Goal: Check status: Check status

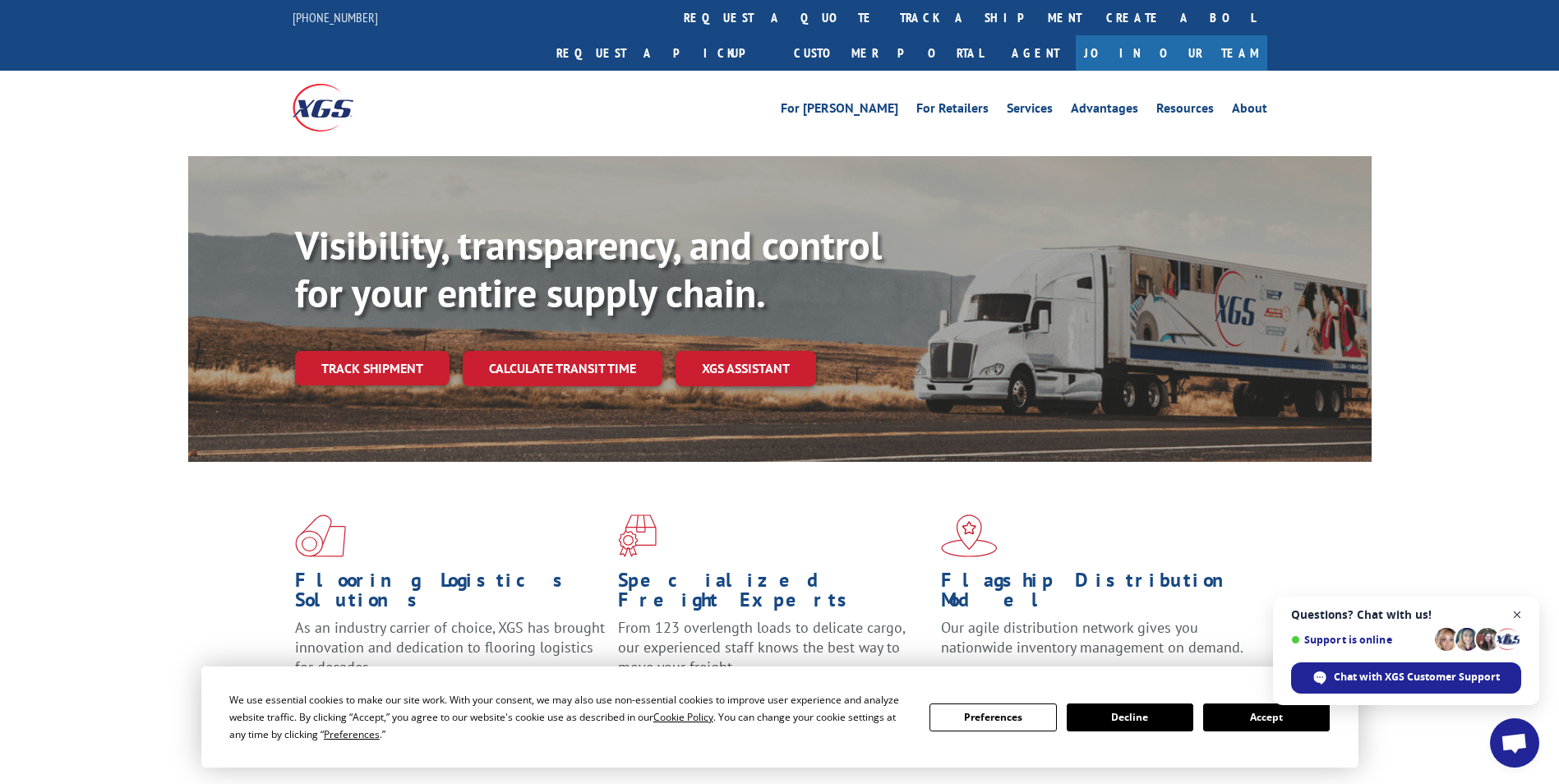
click at [1513, 611] on span "Open chat" at bounding box center [1518, 615] width 21 height 21
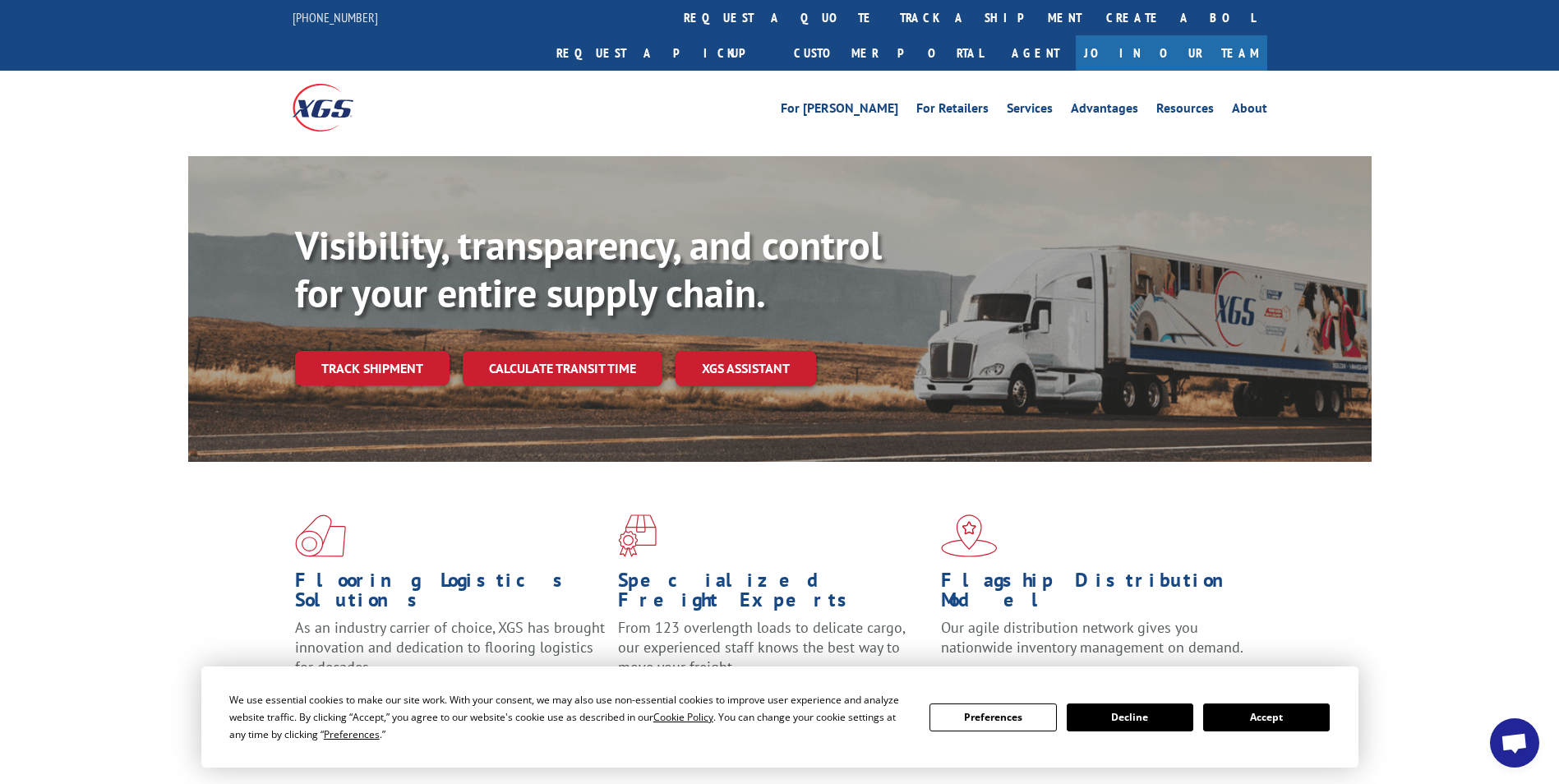
click at [1237, 718] on button "Accept" at bounding box center [1266, 717] width 126 height 28
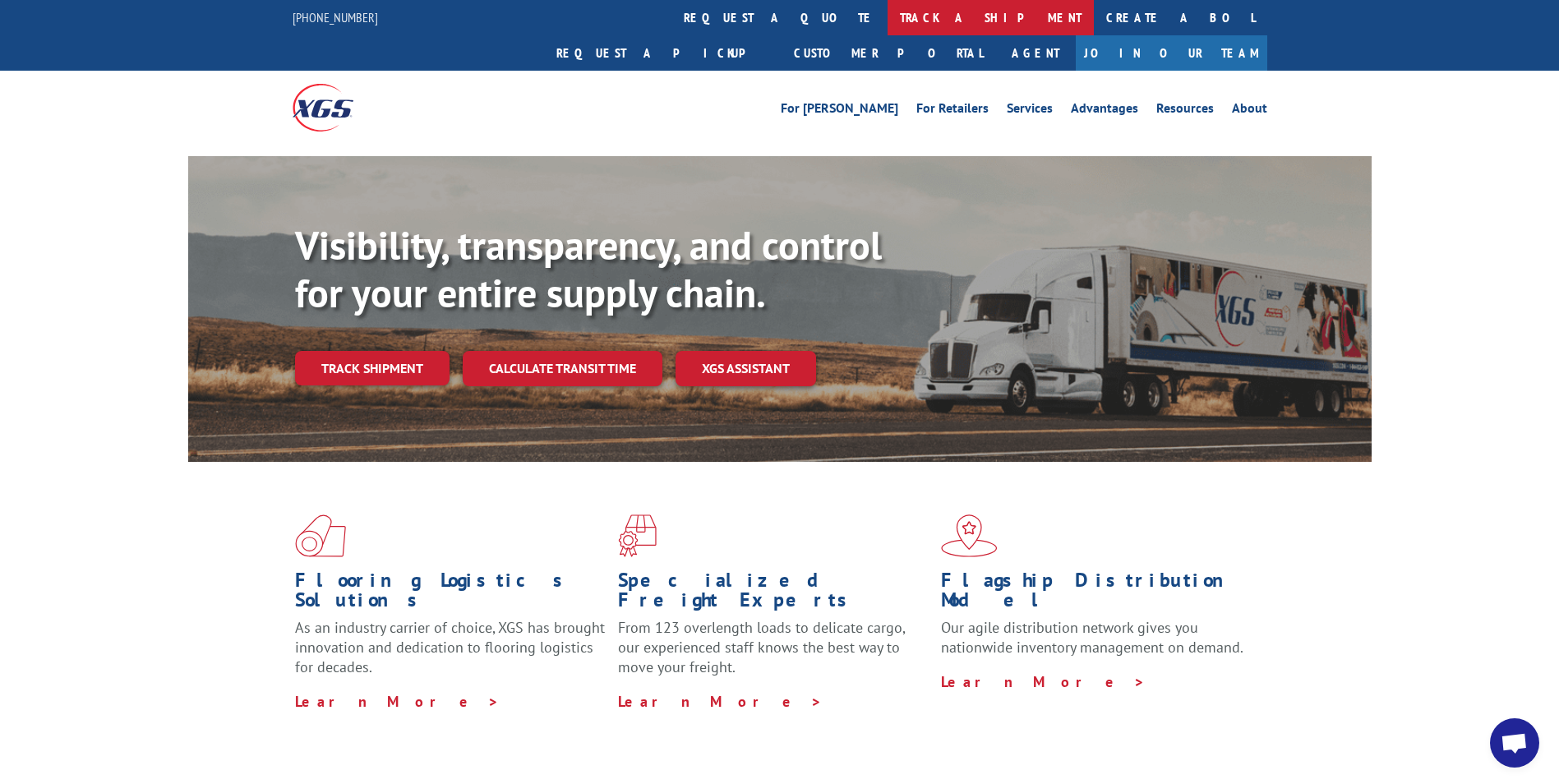
click at [888, 9] on link "track a shipment" at bounding box center [990, 18] width 206 height 35
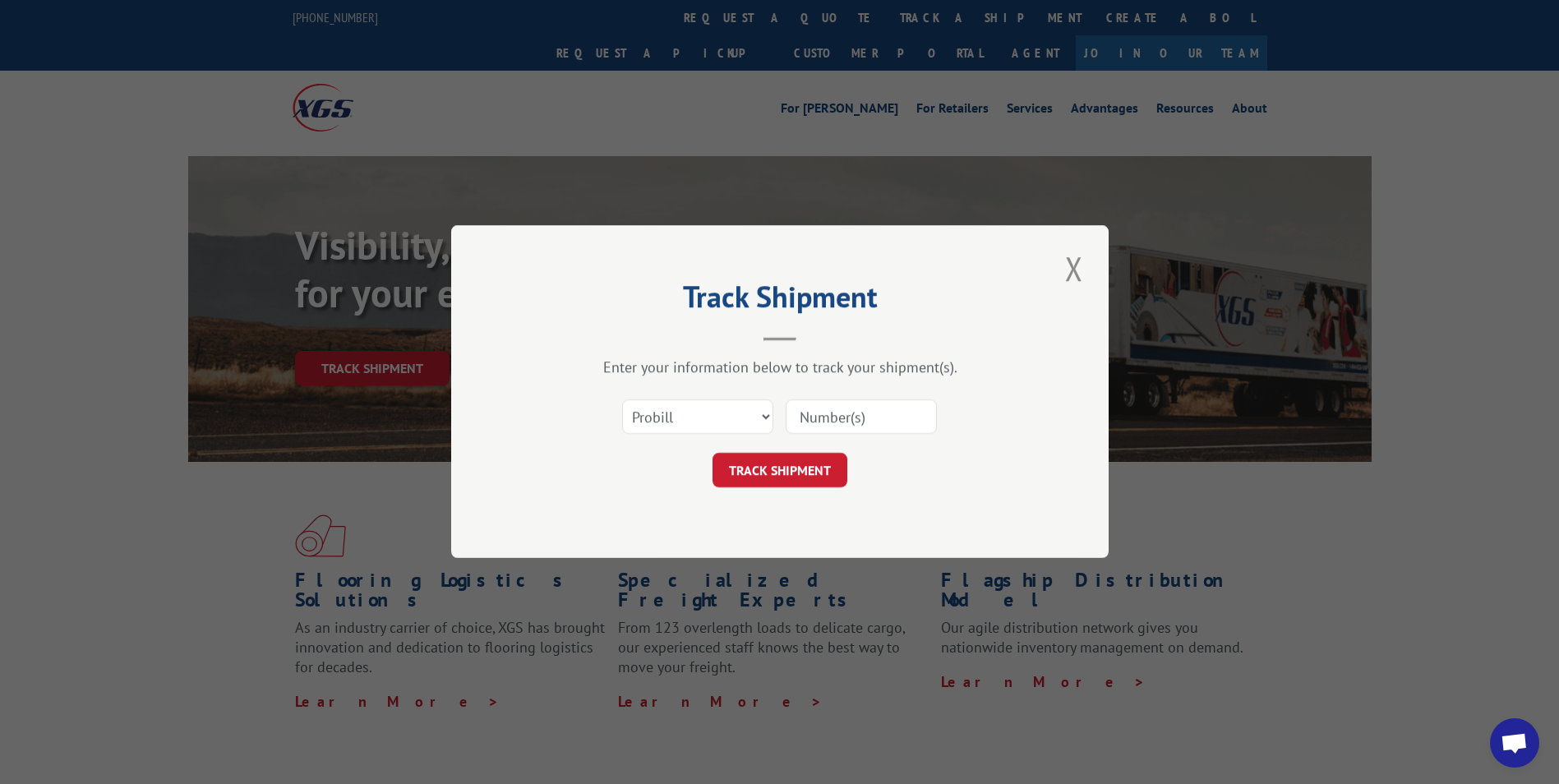
click at [802, 403] on input at bounding box center [860, 417] width 151 height 34
paste input "425162"
type input "425162"
click at [765, 474] on button "TRACK SHIPMENT" at bounding box center [780, 470] width 135 height 34
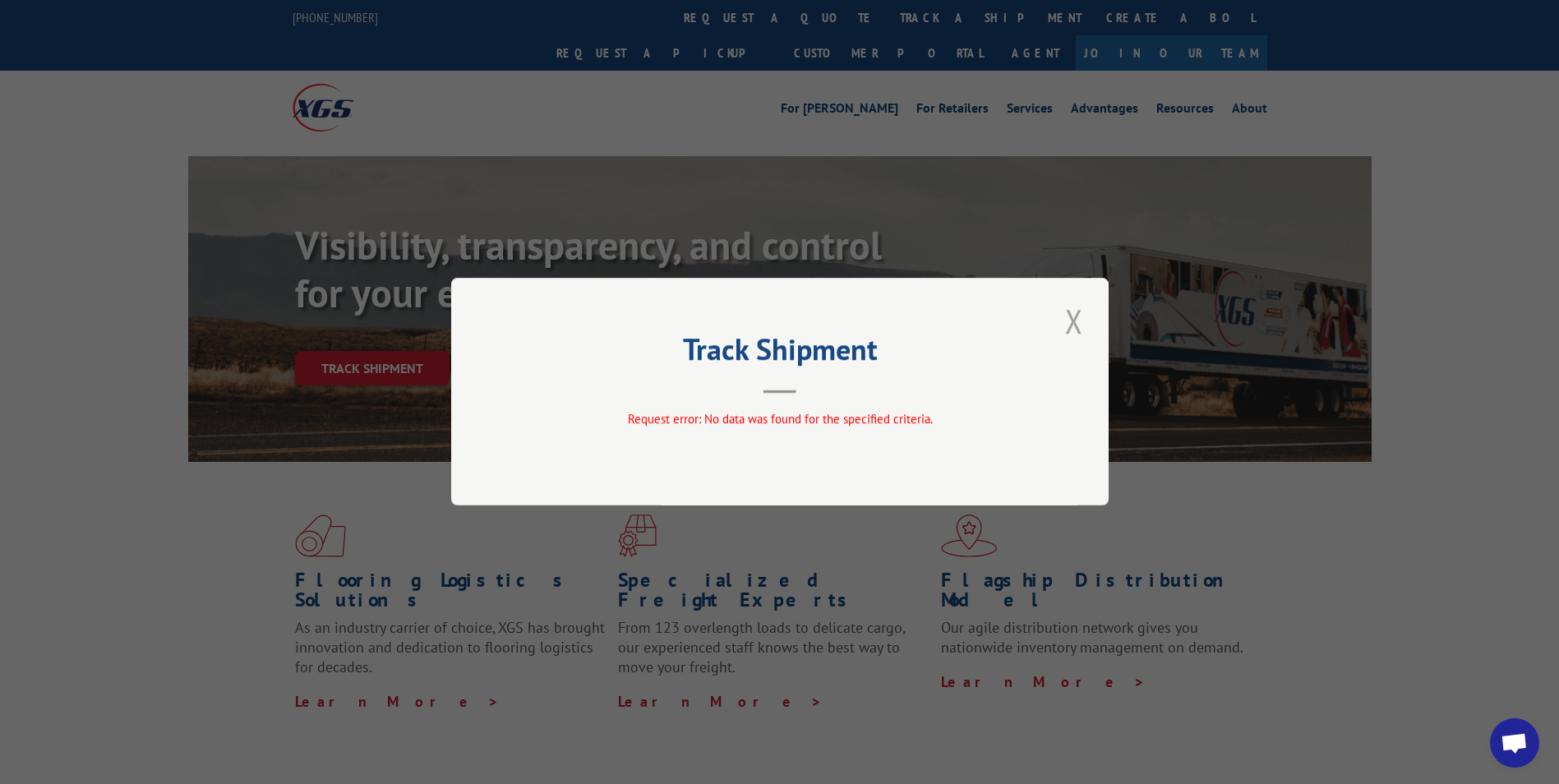
click at [1075, 319] on button "Close modal" at bounding box center [1074, 321] width 28 height 45
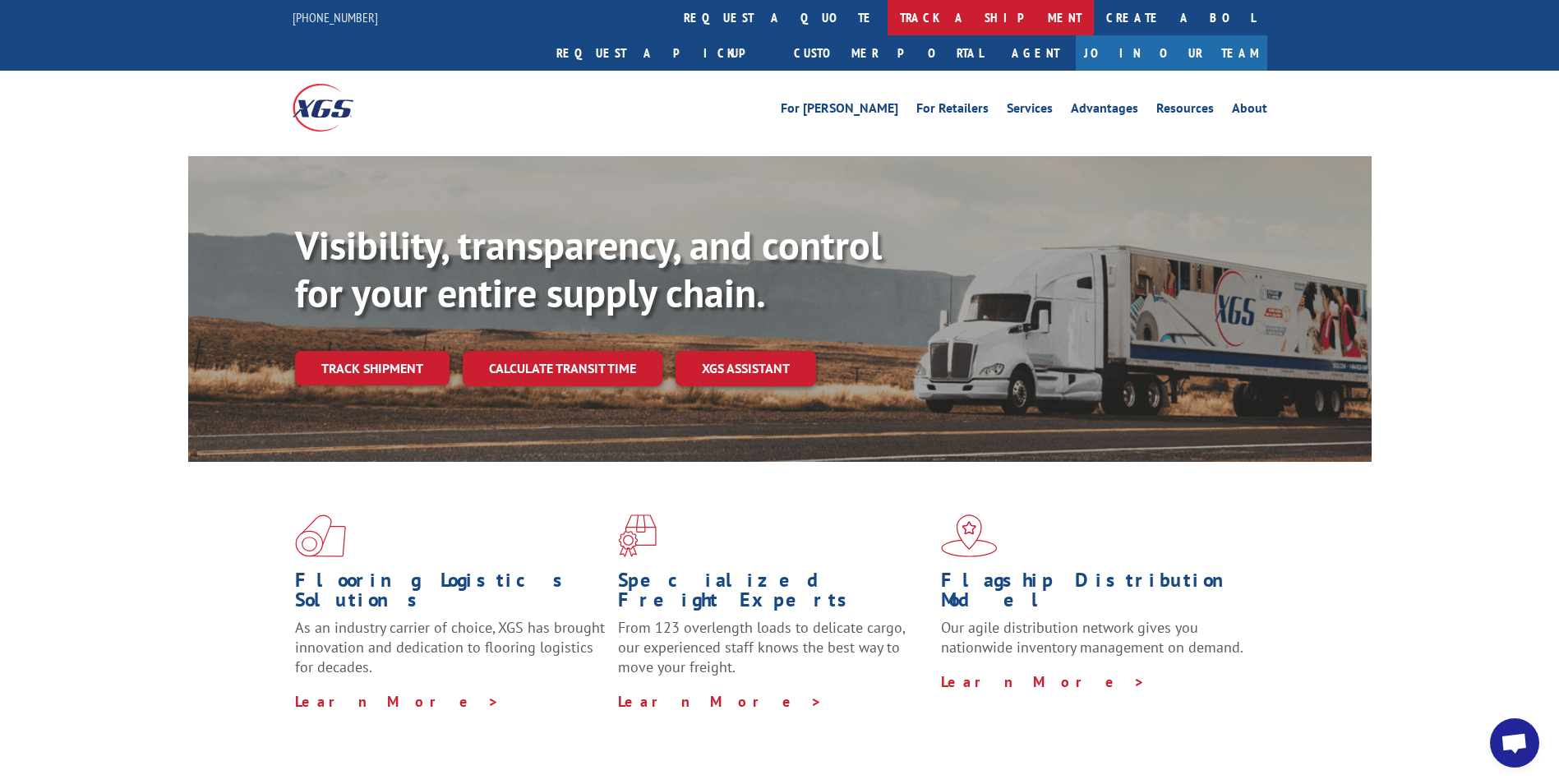
click at [888, 13] on link "track a shipment" at bounding box center [990, 18] width 206 height 35
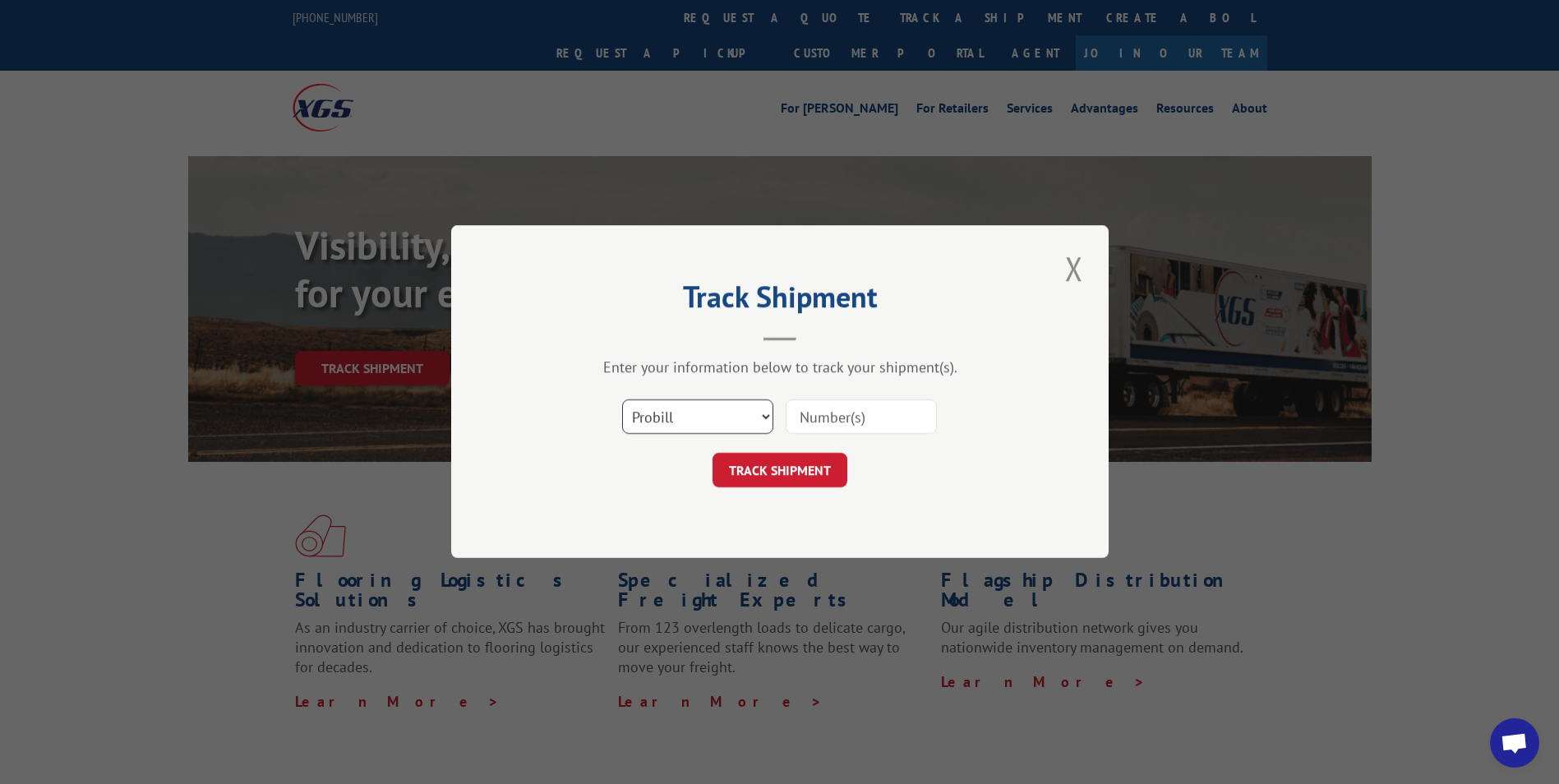
click at [667, 421] on select "Select category... Probill BOL PO" at bounding box center [697, 417] width 151 height 34
select select "po"
click at [622, 400] on select "Select category... Probill BOL PO" at bounding box center [697, 417] width 151 height 34
click at [803, 417] on input at bounding box center [860, 417] width 151 height 34
paste input "10542201"
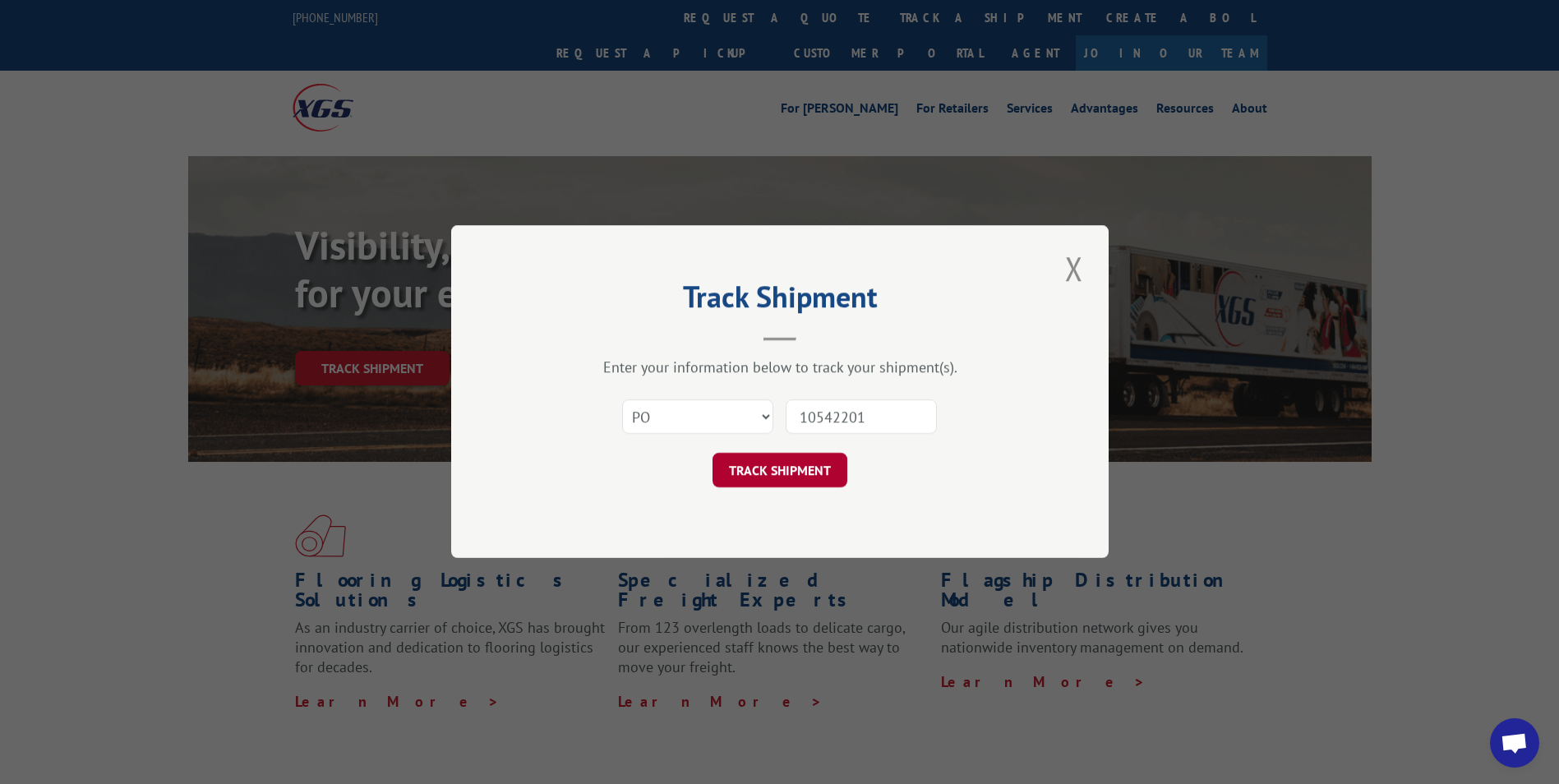
type input "10542201"
click at [768, 466] on button "TRACK SHIPMENT" at bounding box center [780, 470] width 135 height 34
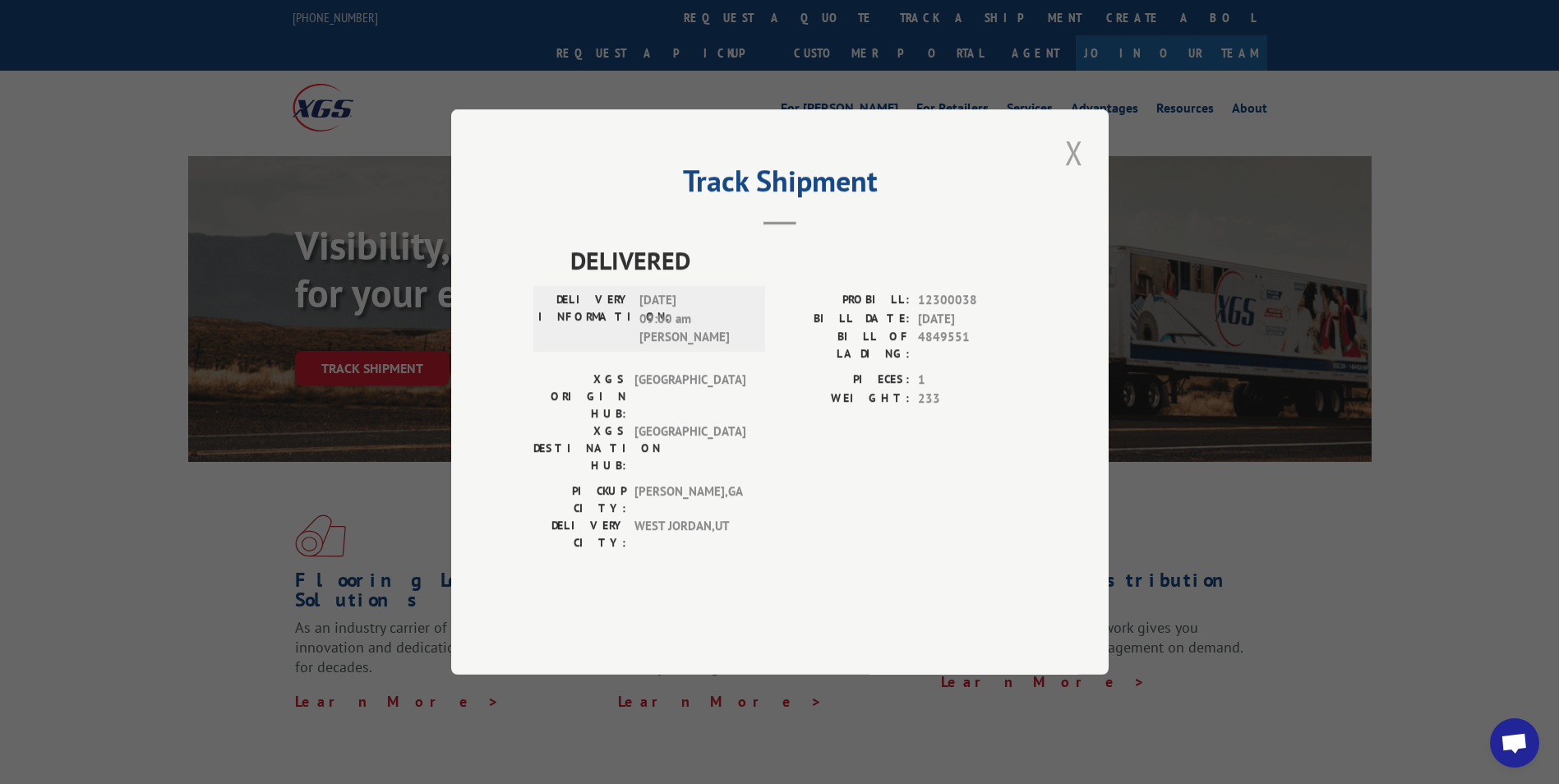
click at [1067, 175] on button "Close modal" at bounding box center [1074, 153] width 28 height 45
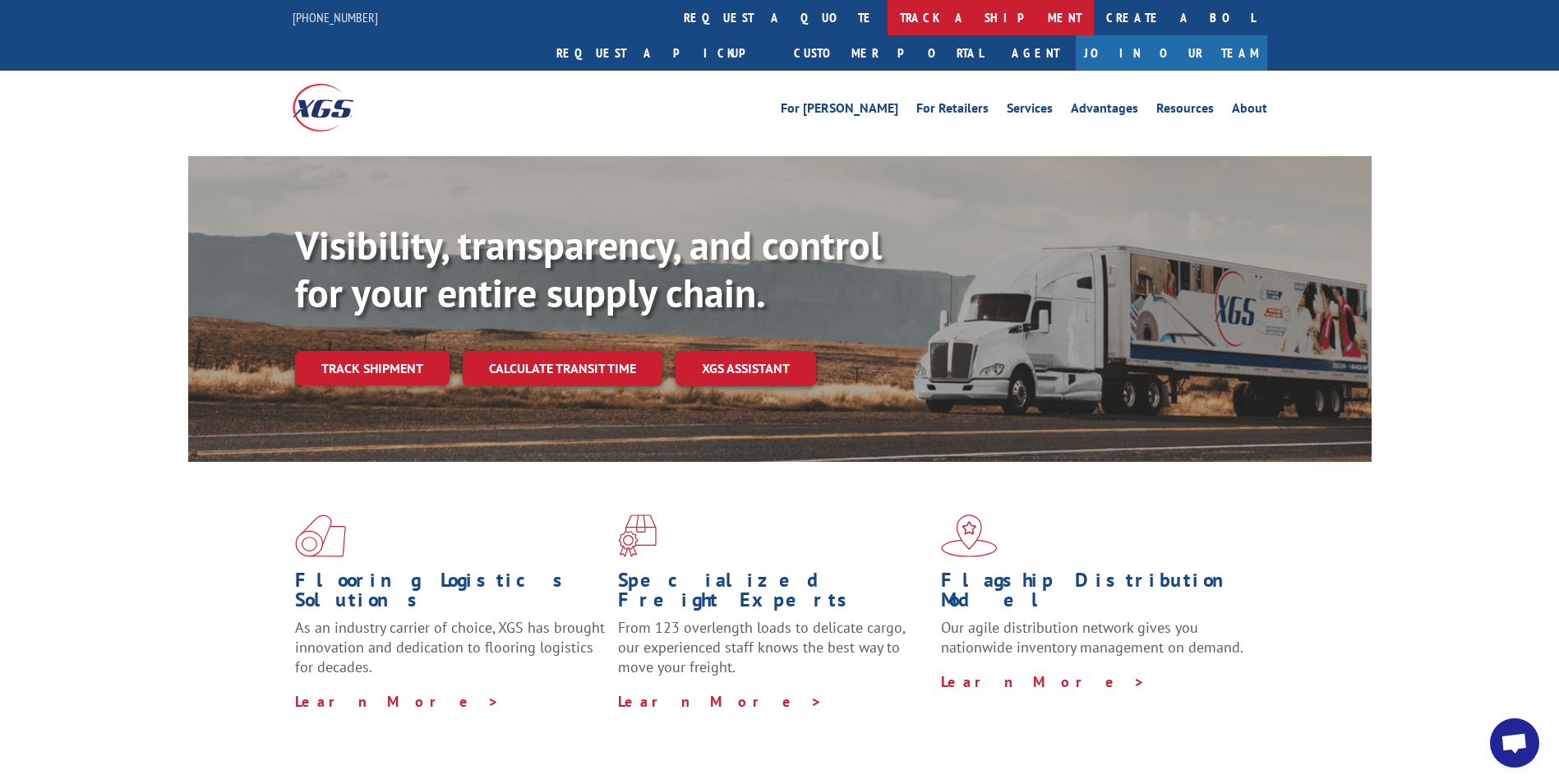
click at [888, 18] on link "track a shipment" at bounding box center [990, 18] width 206 height 35
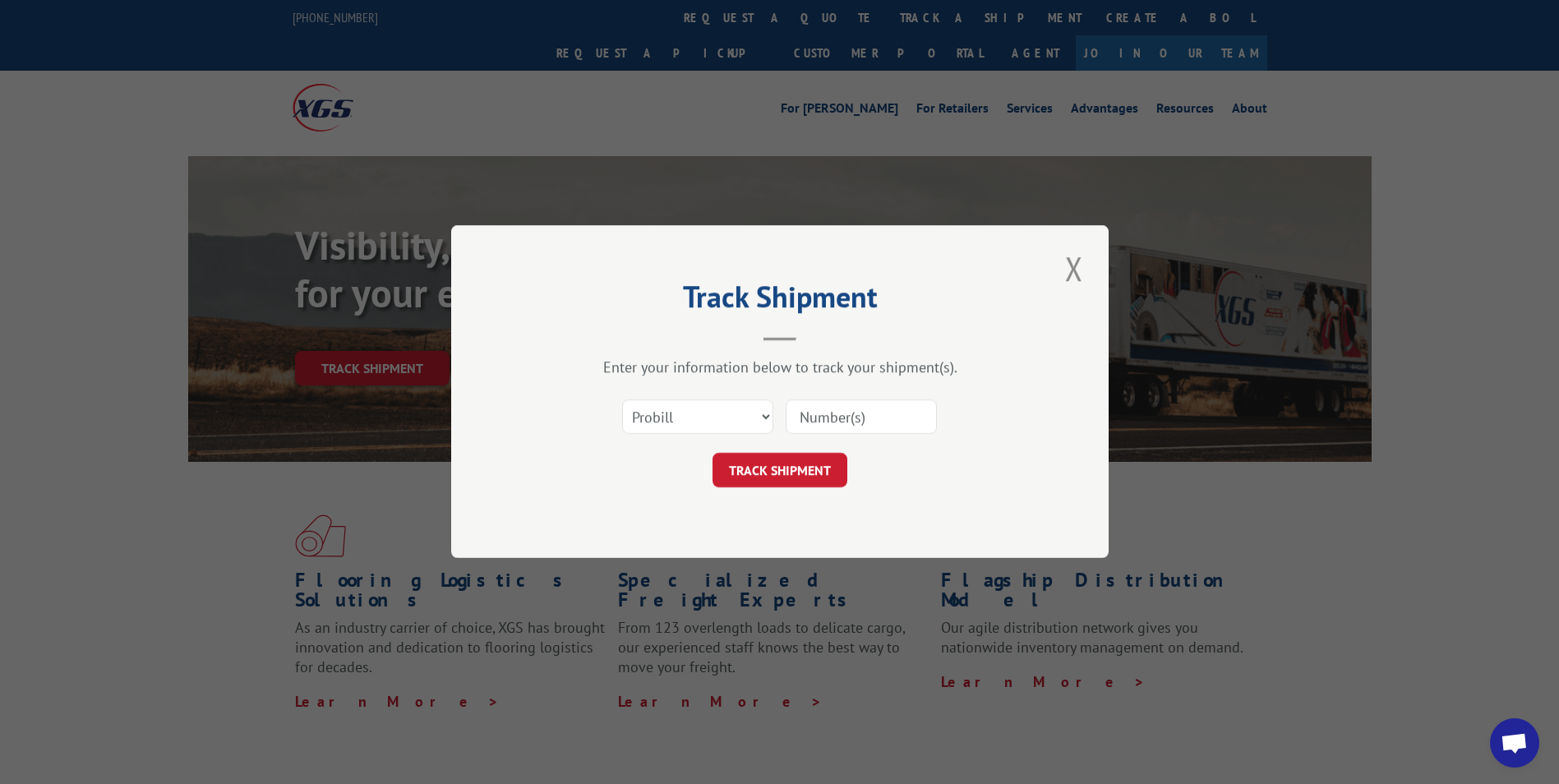
paste input "017121250808"
type input "017121250808"
click at [780, 468] on button "TRACK SHIPMENT" at bounding box center [780, 470] width 135 height 34
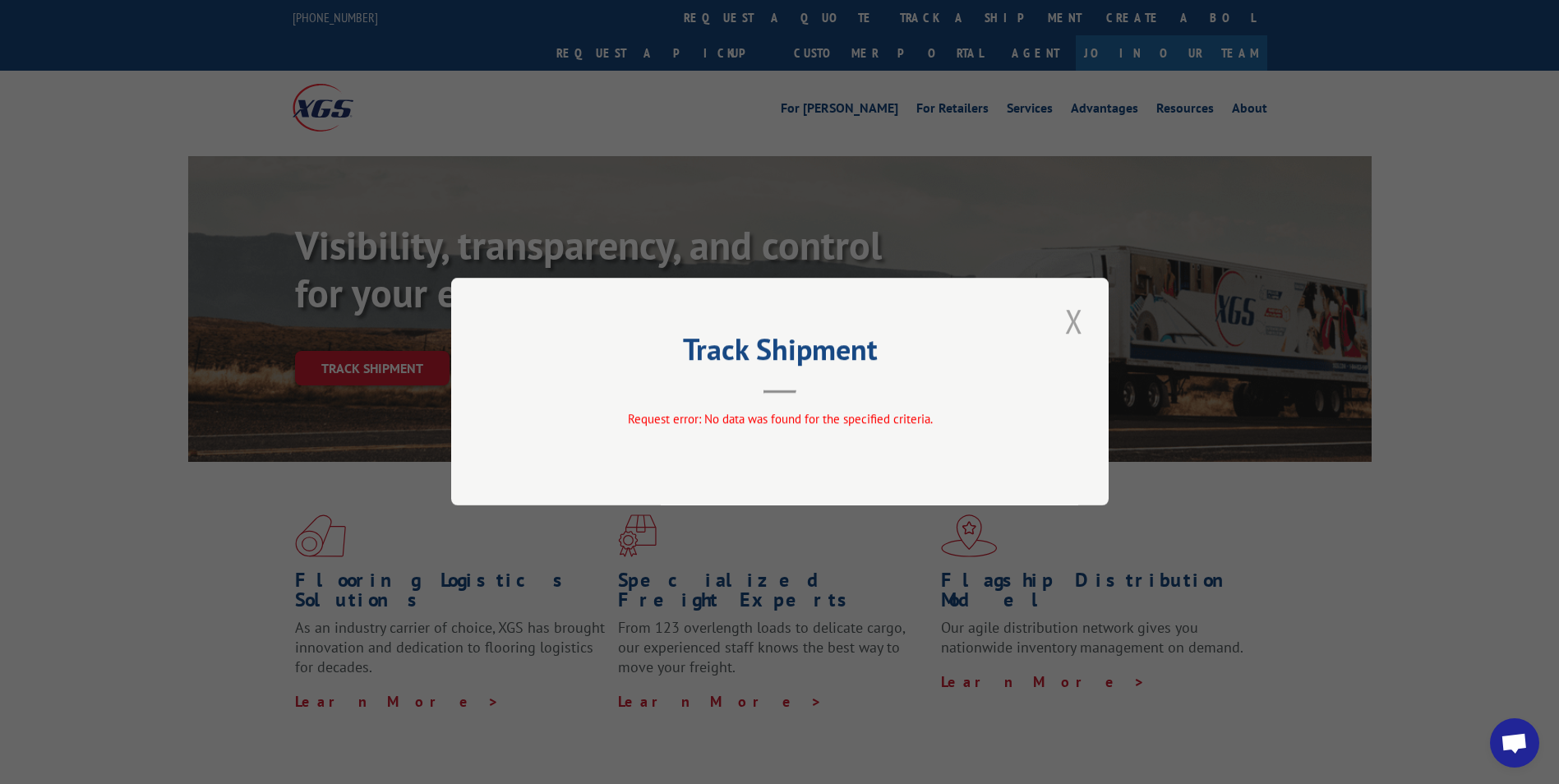
click at [1072, 319] on button "Close modal" at bounding box center [1074, 321] width 28 height 45
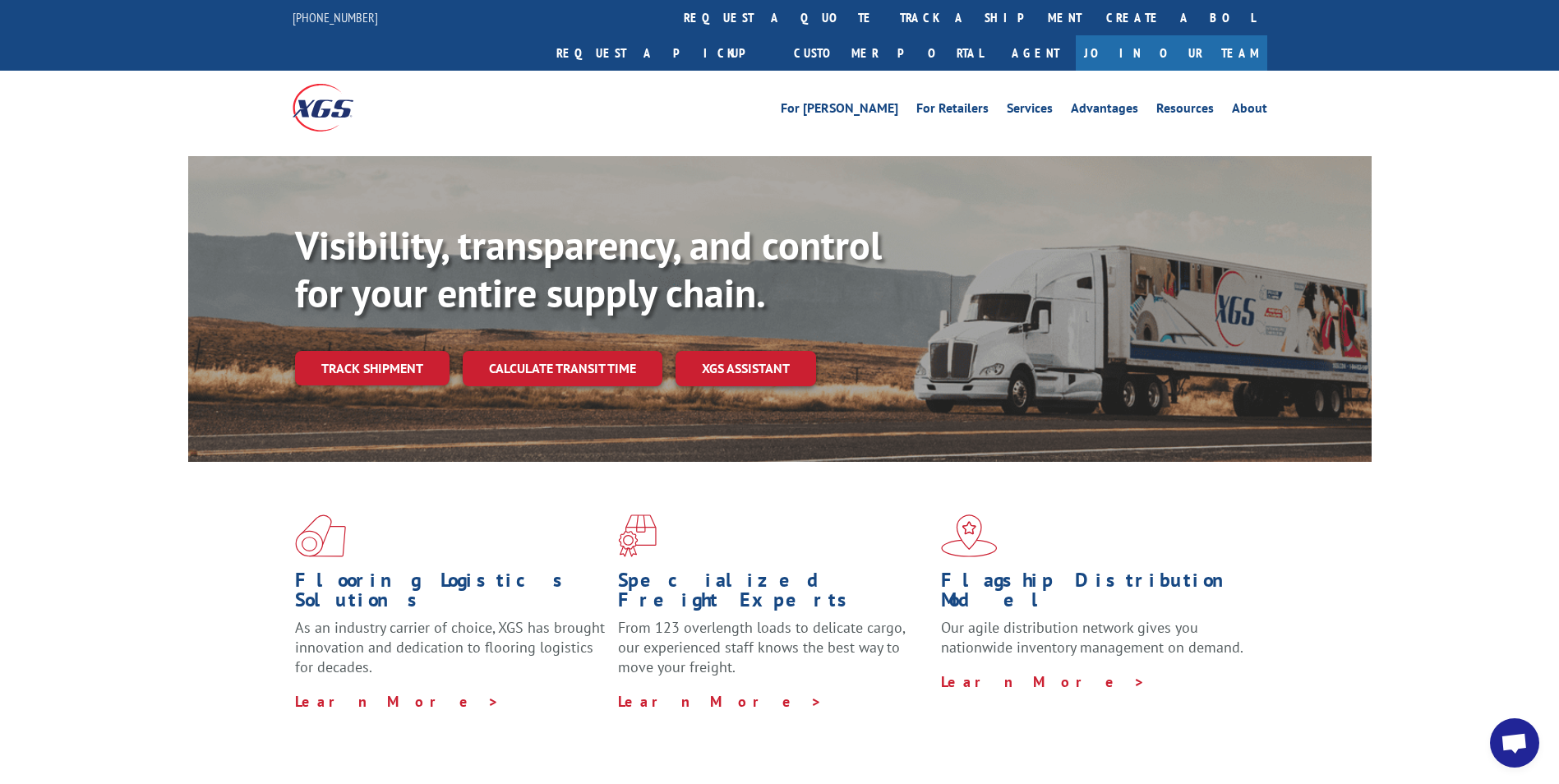
click at [888, 14] on link "track a shipment" at bounding box center [990, 18] width 206 height 35
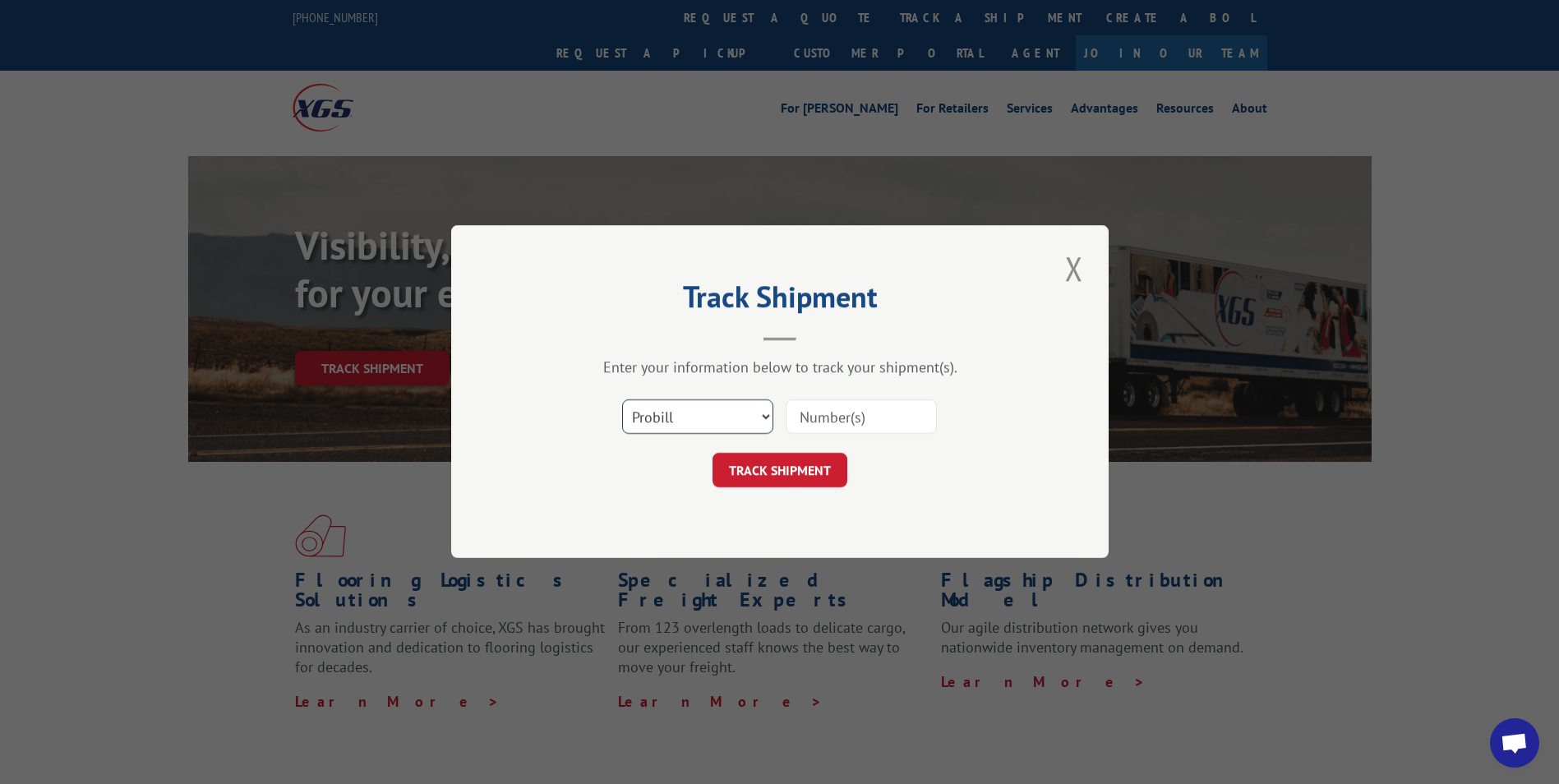
click at [678, 424] on select "Select category... Probill BOL PO" at bounding box center [697, 417] width 151 height 34
select select "bol"
click at [622, 400] on select "Select category... Probill BOL PO" at bounding box center [697, 417] width 151 height 34
click at [804, 415] on input at bounding box center [860, 417] width 151 height 34
paste input "425162"
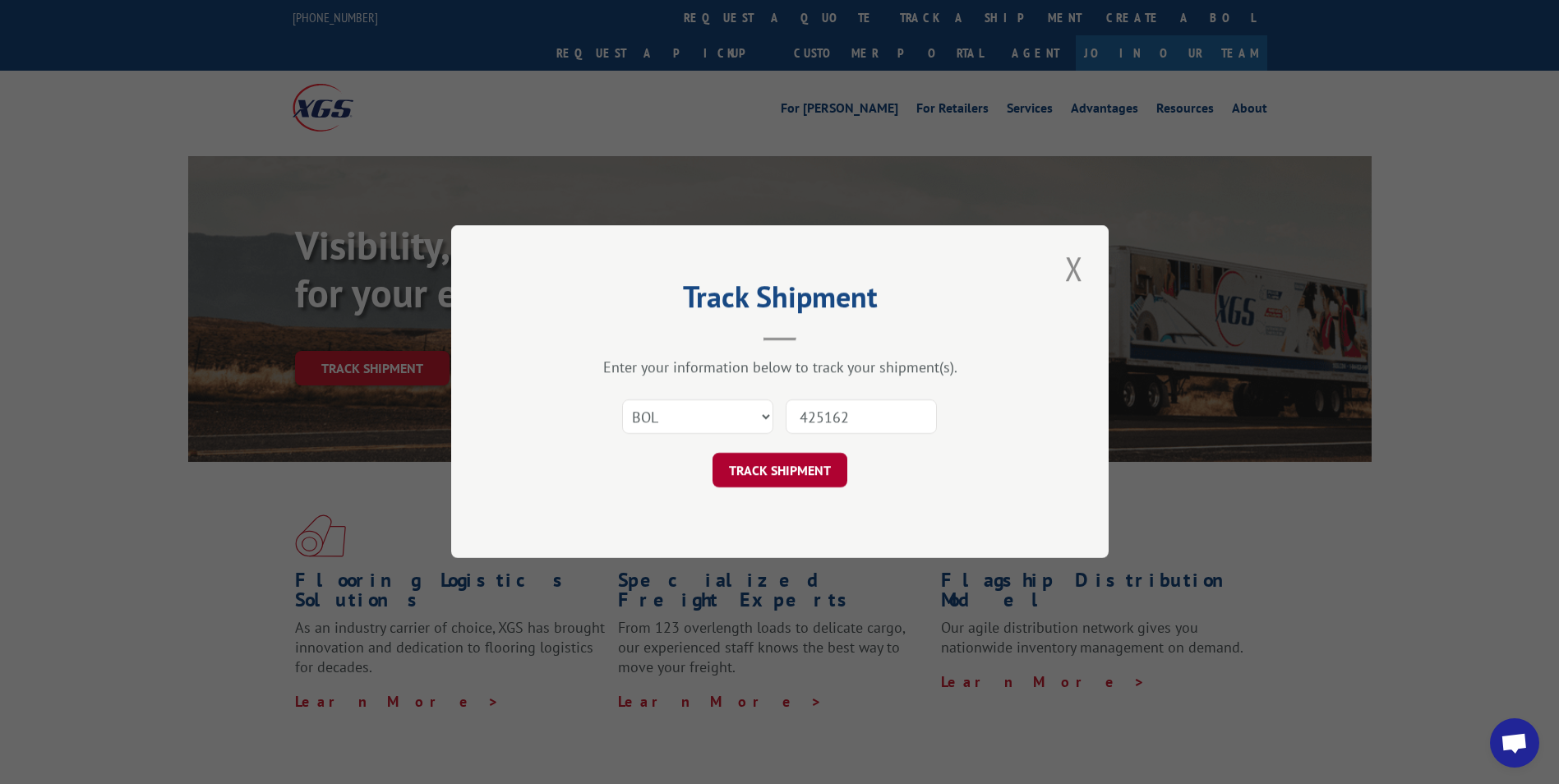
type input "425162"
click at [758, 471] on button "TRACK SHIPMENT" at bounding box center [780, 470] width 135 height 34
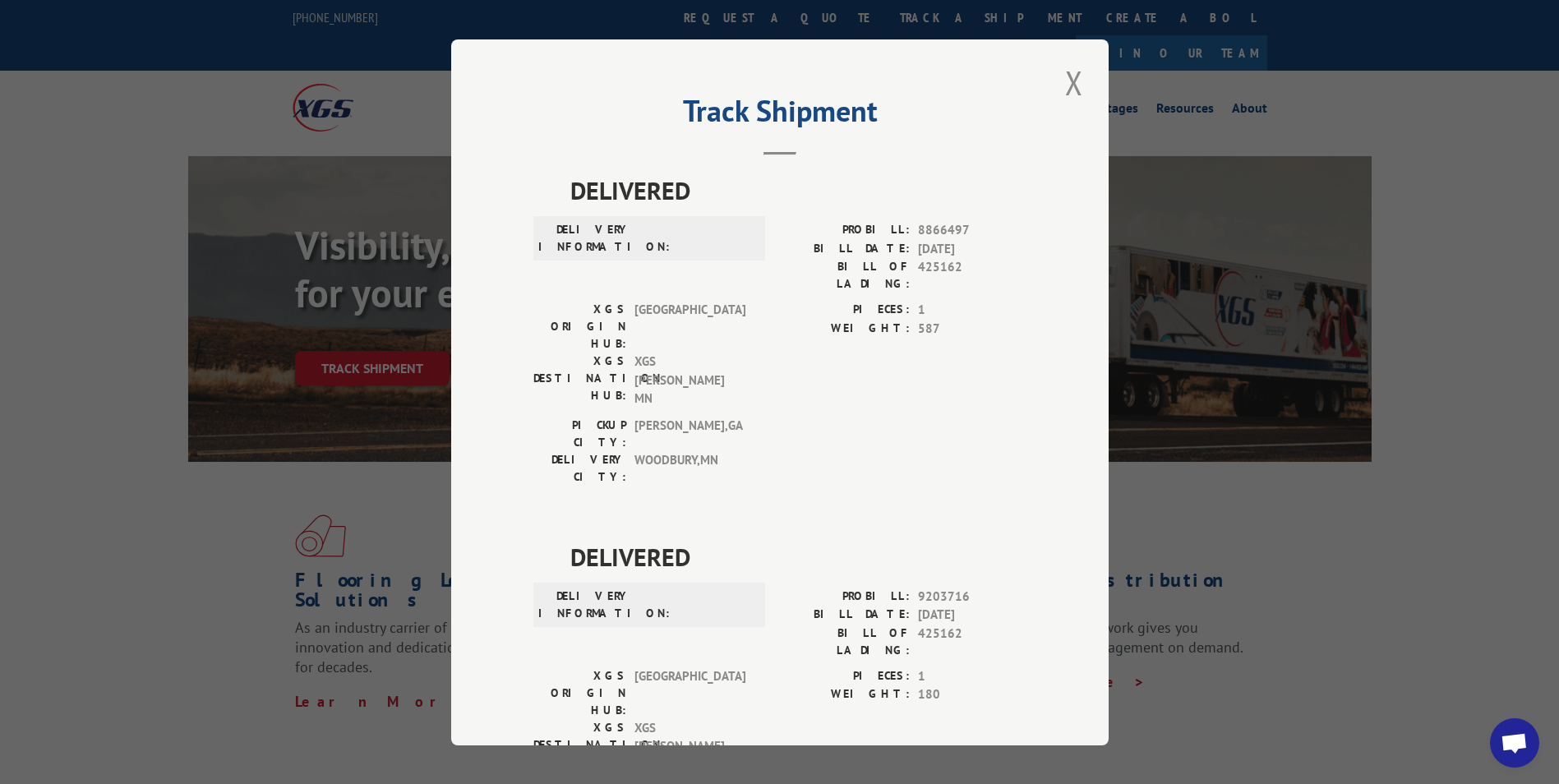
click at [1063, 78] on button "Close modal" at bounding box center [1074, 83] width 28 height 45
